Goal: Find specific page/section: Find specific page/section

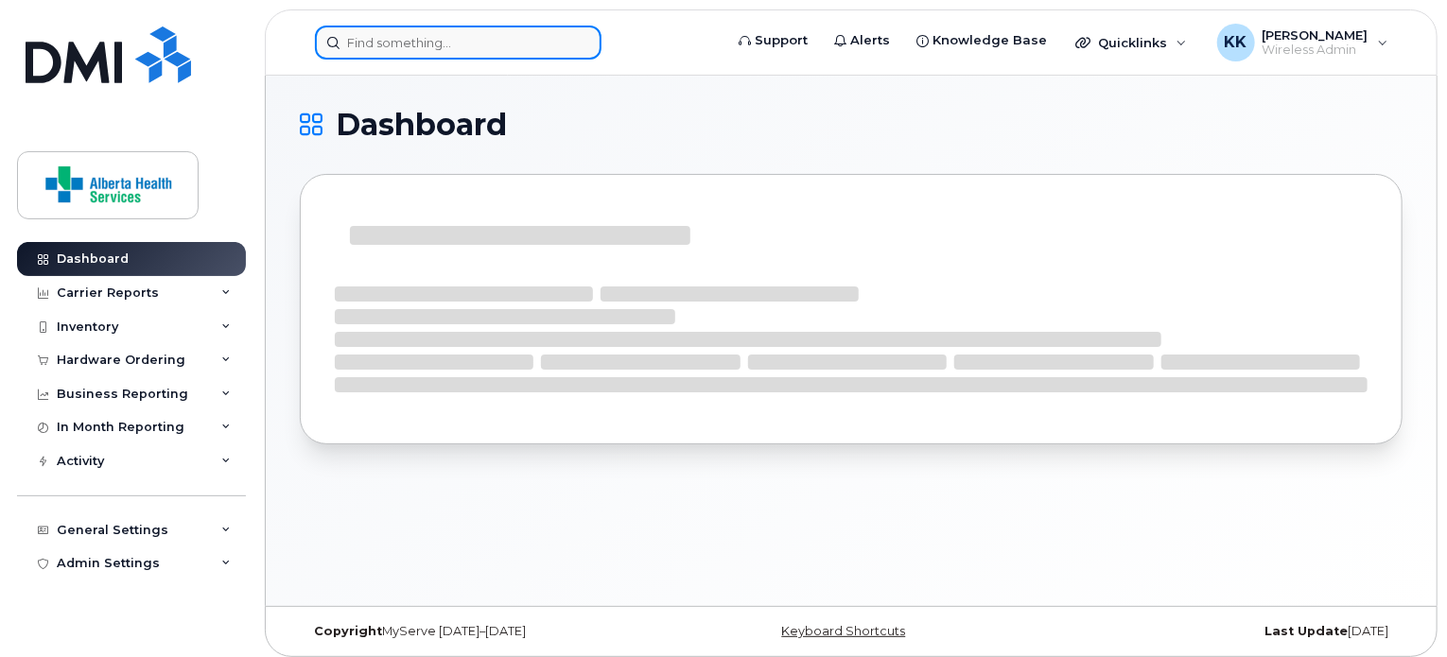
click at [382, 44] on input at bounding box center [458, 43] width 287 height 34
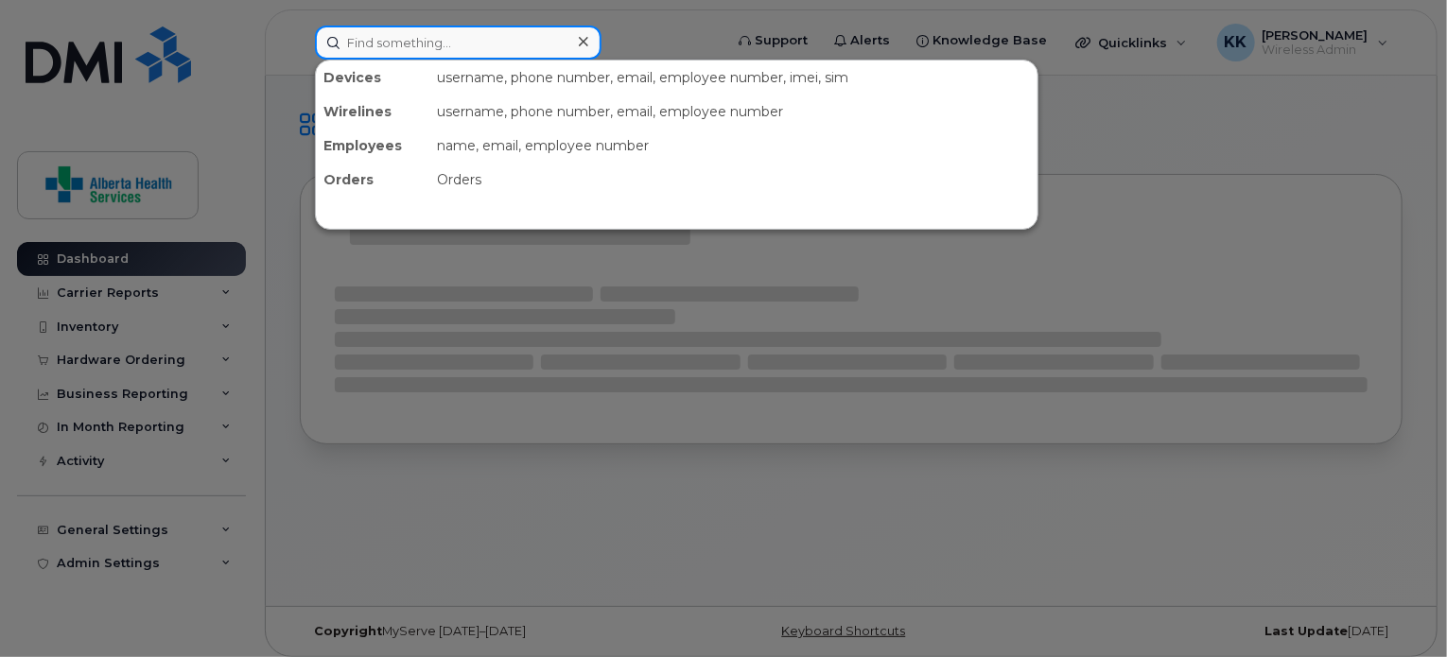
paste input "[PHONE_NUMBER]"
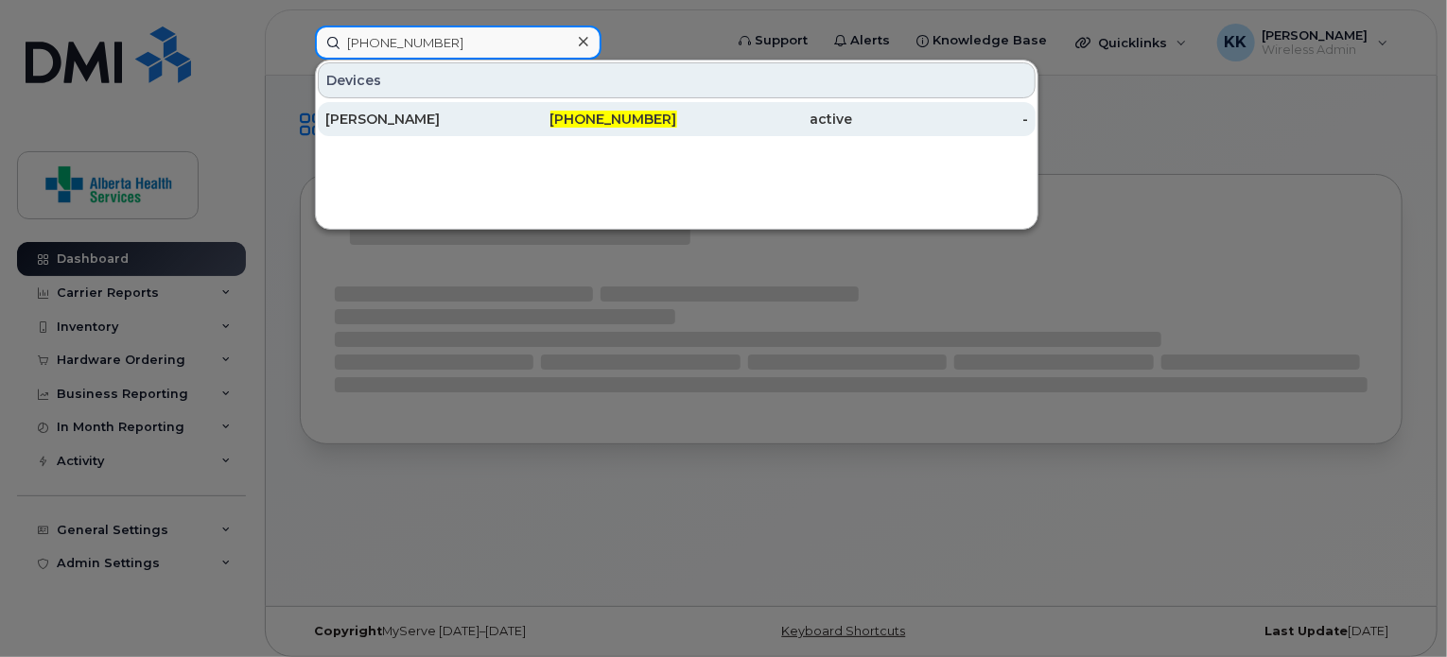
type input "[PHONE_NUMBER]"
click at [458, 116] on div "[PERSON_NAME]" at bounding box center [413, 119] width 176 height 19
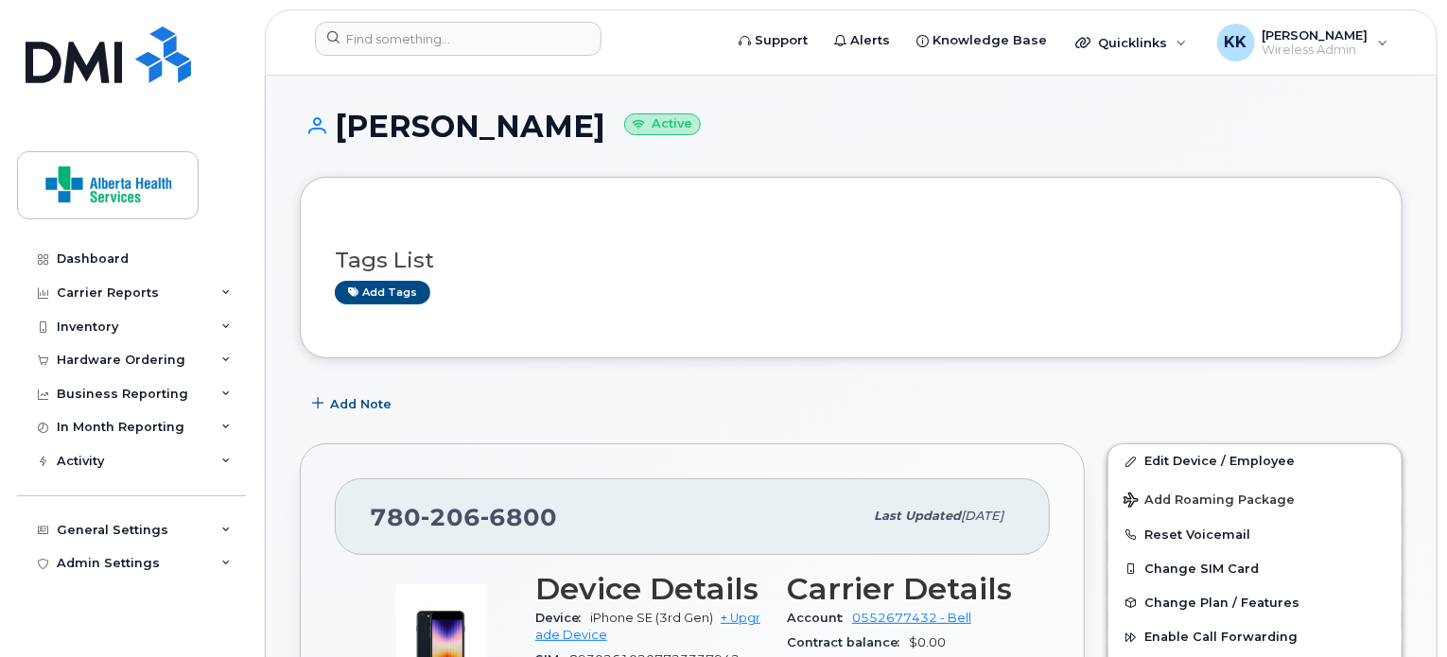
click at [375, 19] on header "Support Alerts Knowledge Base Quicklinks Suspend / Cancel Device Change SIM Car…" at bounding box center [851, 42] width 1173 height 66
click at [400, 44] on input at bounding box center [458, 39] width 287 height 34
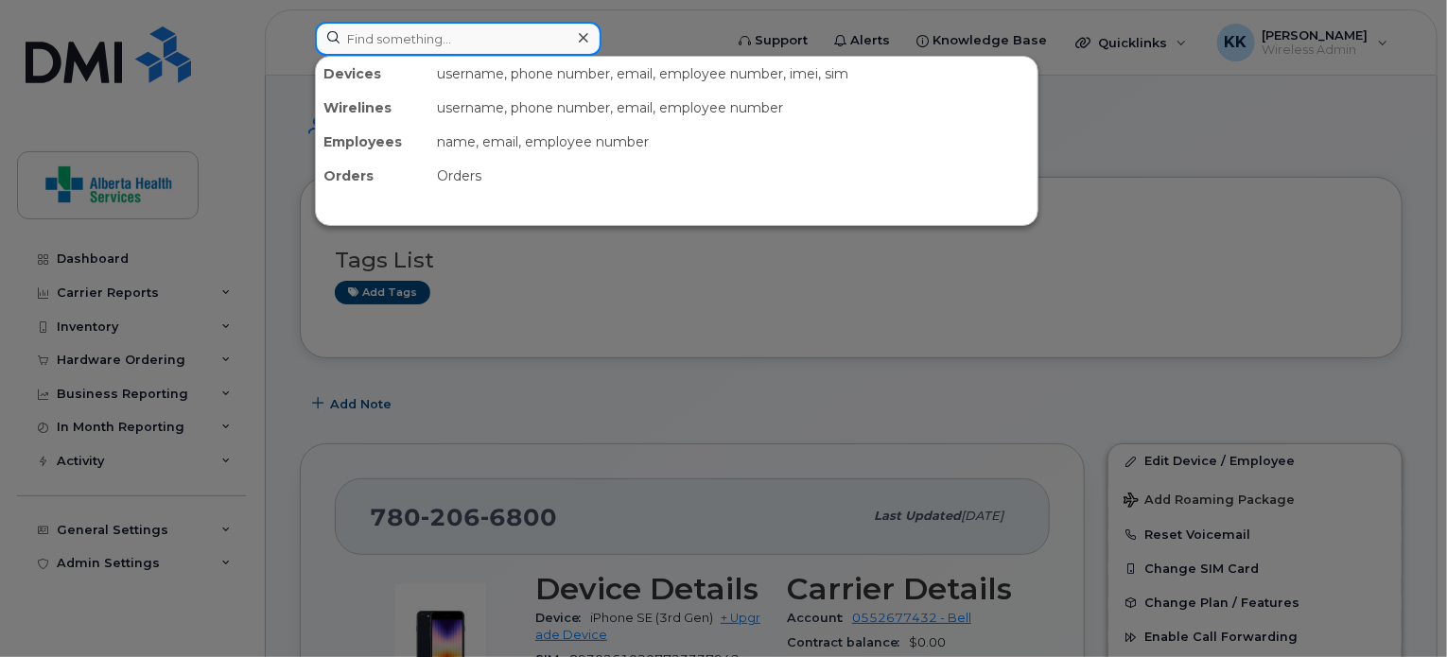
paste input "780-782-9468"
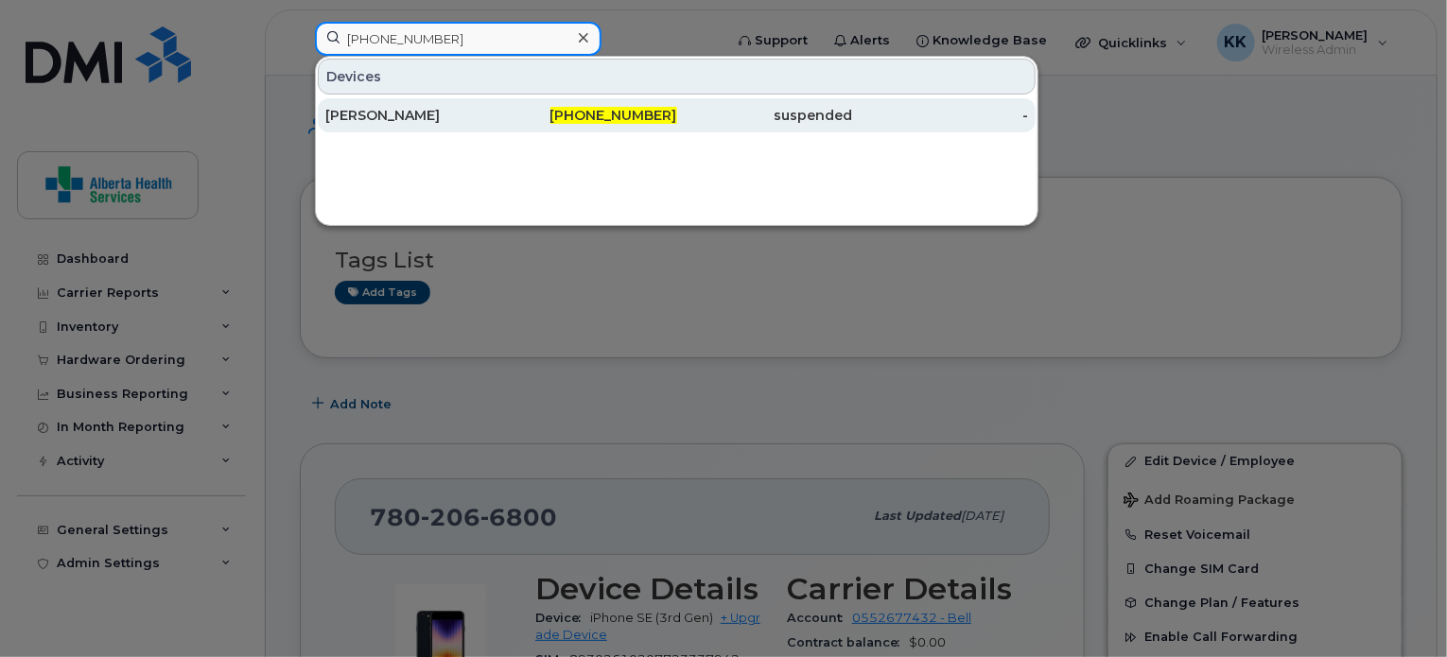
type input "780-782-9468"
click at [547, 113] on div "780-782-9468" at bounding box center [589, 115] width 176 height 19
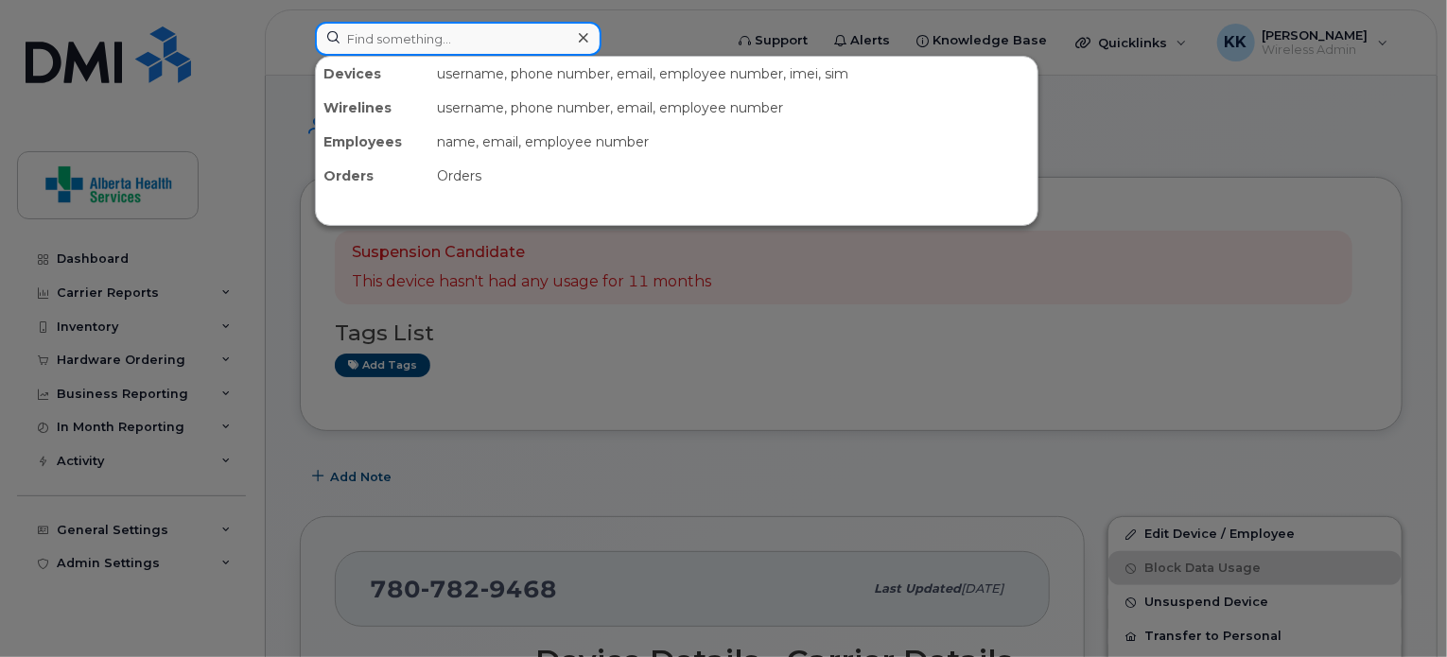
click at [409, 41] on input at bounding box center [458, 39] width 287 height 34
paste input "587-782-4524"
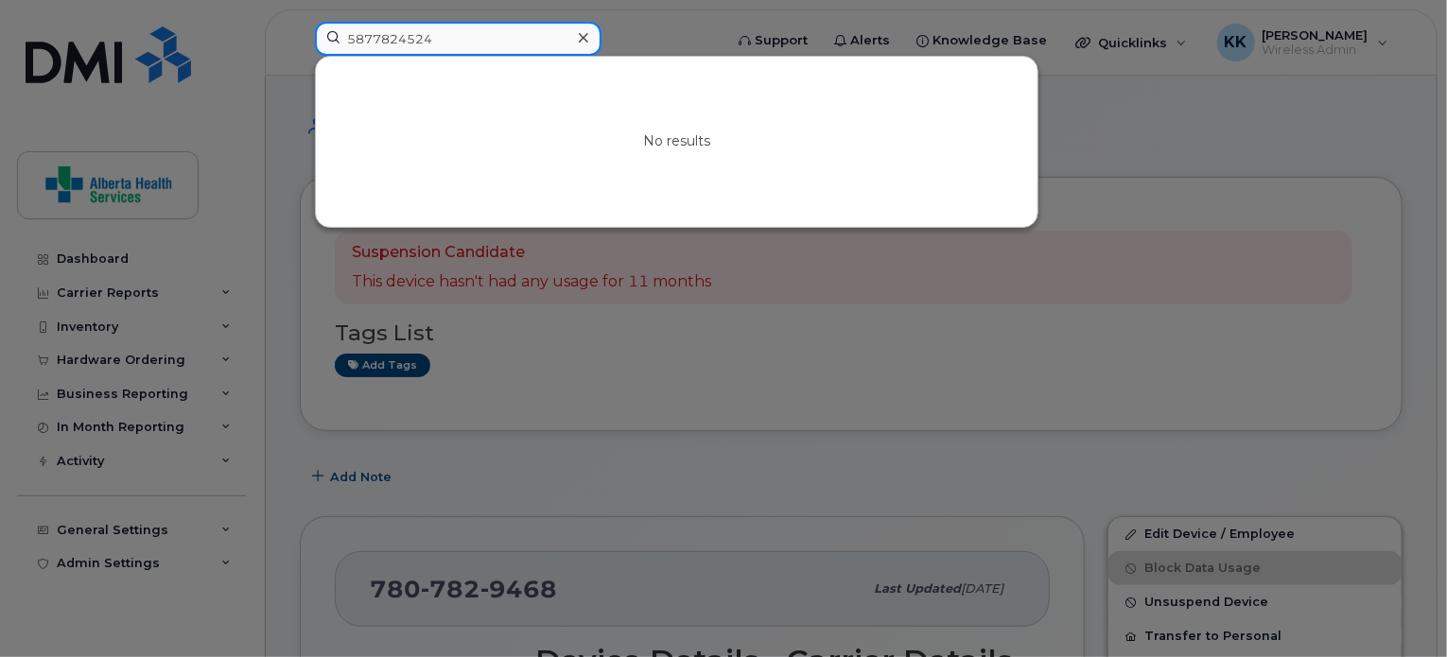
drag, startPoint x: 456, startPoint y: 47, endPoint x: 248, endPoint y: 39, distance: 208.3
click at [300, 39] on div "5877824524 No results" at bounding box center [513, 43] width 426 height 42
paste input "780) 909-4119"
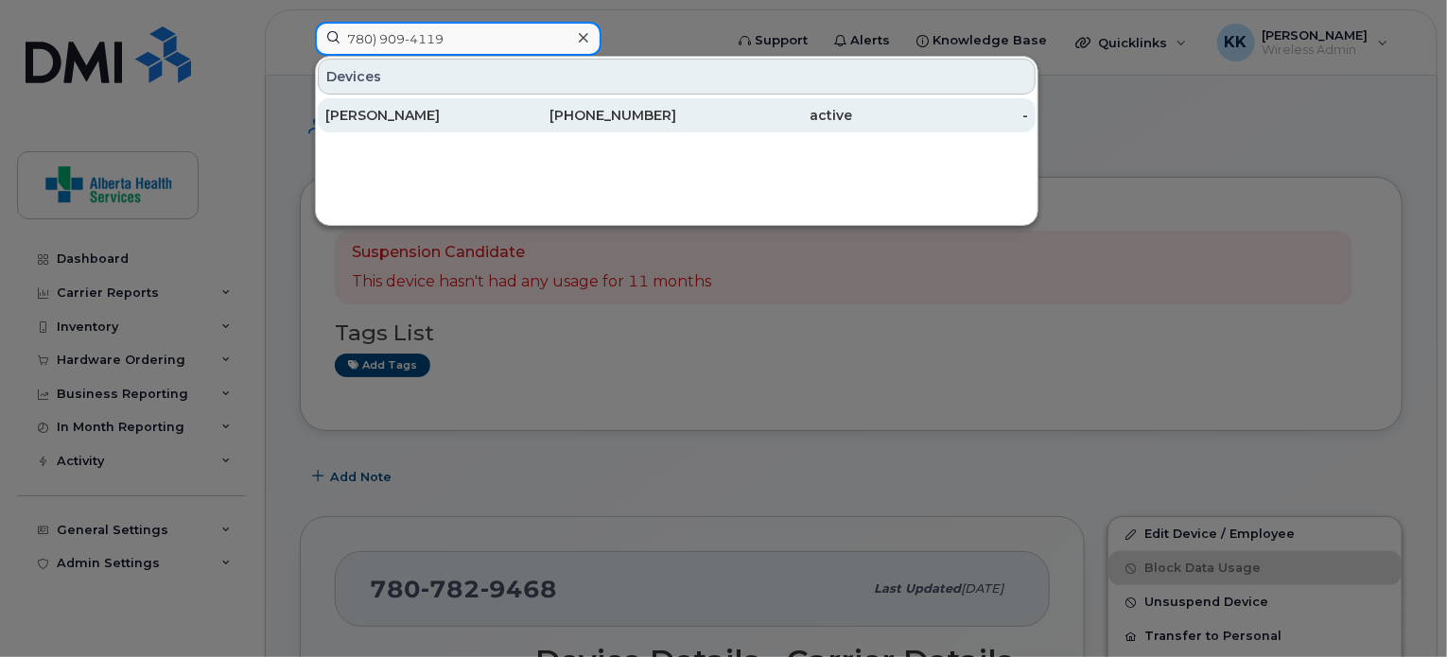
type input "780) 909-4119"
click at [473, 124] on div "Shelley Bowers" at bounding box center [413, 115] width 176 height 19
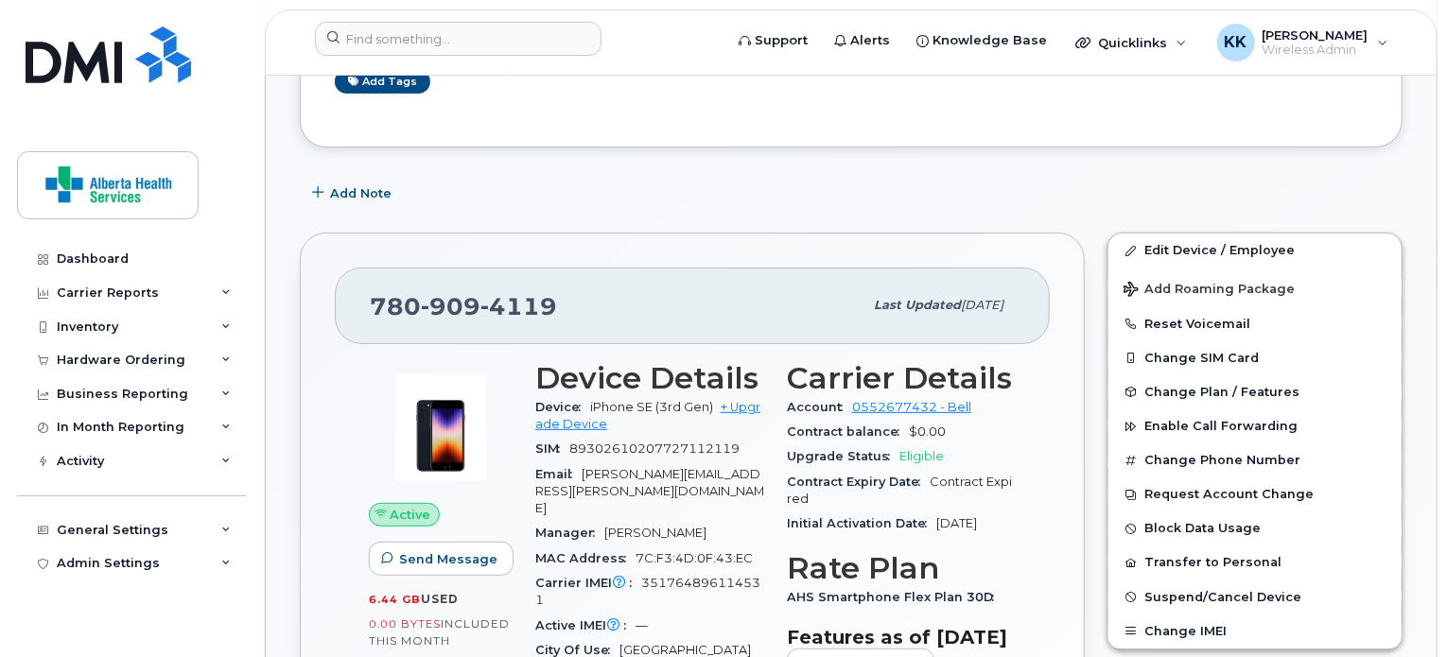
scroll to position [399, 0]
